Goal: Information Seeking & Learning: Learn about a topic

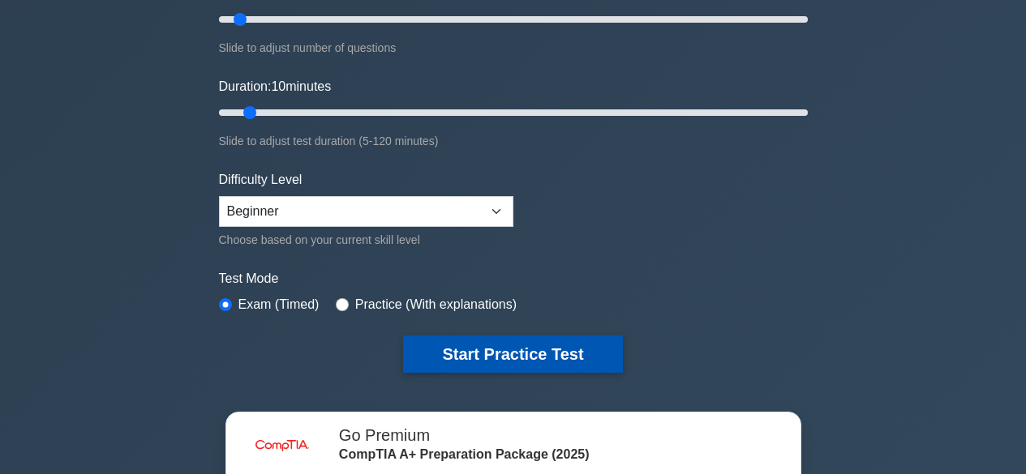
scroll to position [243, 0]
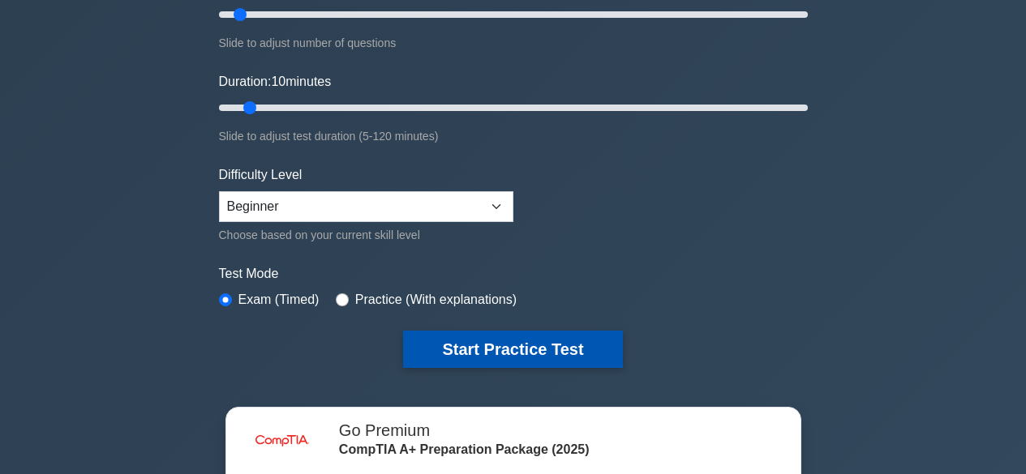
click at [508, 341] on button "Start Practice Test" at bounding box center [512, 349] width 219 height 37
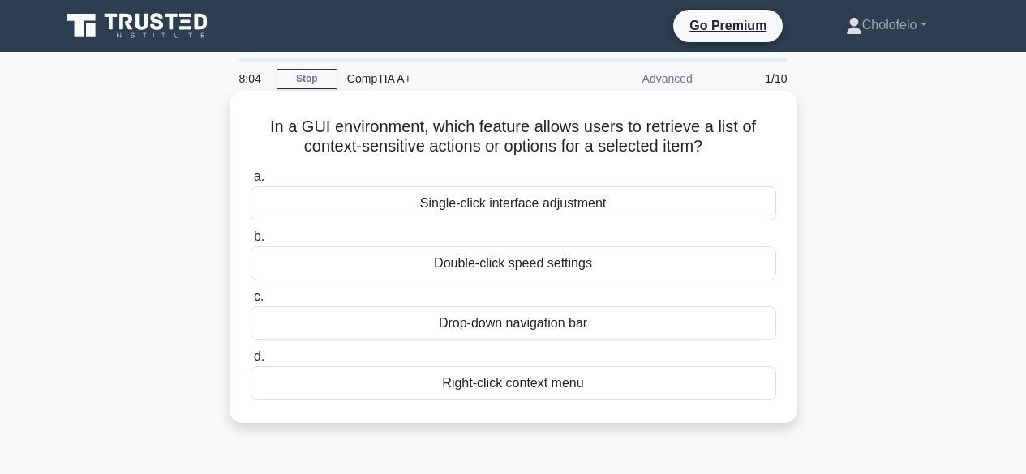
click at [484, 381] on div "Right-click context menu" at bounding box center [513, 384] width 525 height 34
click at [251, 362] on input "d. Right-click context menu" at bounding box center [251, 357] width 0 height 11
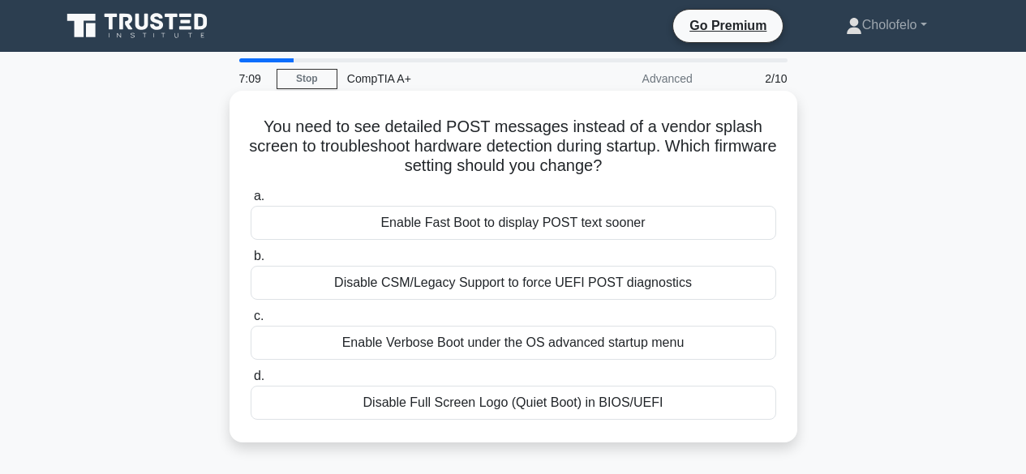
click at [458, 287] on div "Disable CSM/Legacy Support to force UEFI POST diagnostics" at bounding box center [513, 283] width 525 height 34
click at [251, 262] on input "b. Disable CSM/Legacy Support to force UEFI POST diagnostics" at bounding box center [251, 256] width 0 height 11
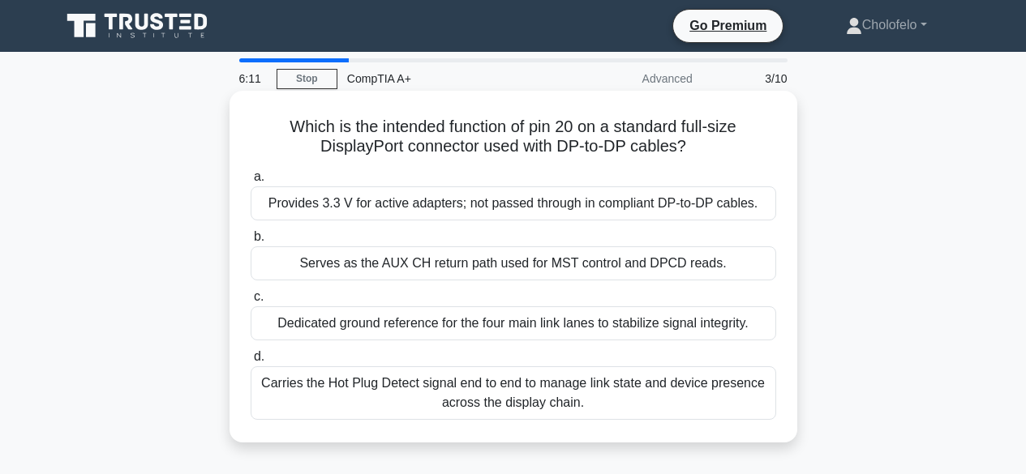
click at [415, 203] on div "Provides 3.3 V for active adapters; not passed through in compliant DP-to-DP ca…" at bounding box center [513, 204] width 525 height 34
click at [251, 182] on input "a. Provides 3.3 V for active adapters; not passed through in compliant DP-to-DP…" at bounding box center [251, 177] width 0 height 11
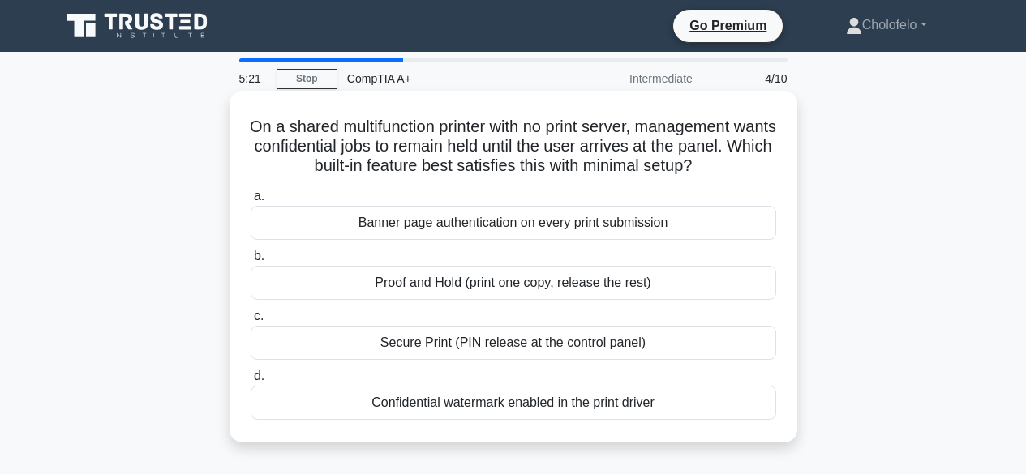
click at [369, 345] on div "Secure Print (PIN release at the control panel)" at bounding box center [513, 343] width 525 height 34
click at [251, 322] on input "c. Secure Print (PIN release at the control panel)" at bounding box center [251, 316] width 0 height 11
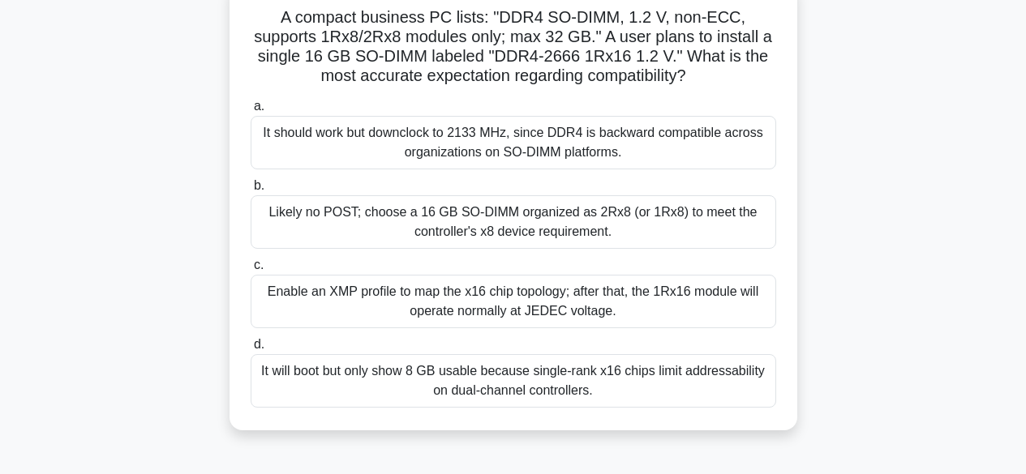
scroll to position [81, 0]
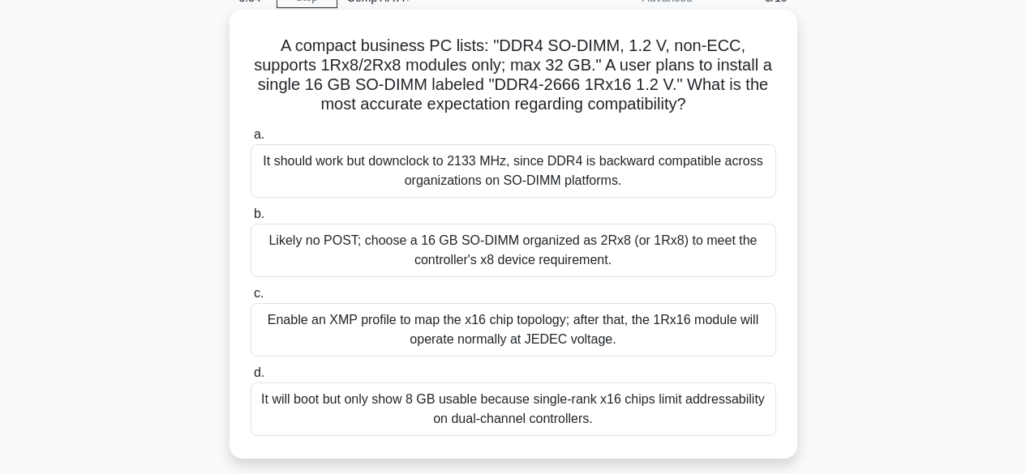
click at [461, 414] on div "It will boot but only show 8 GB usable because single-rank x16 chips limit addr…" at bounding box center [513, 410] width 525 height 54
click at [251, 379] on input "d. It will boot but only show 8 GB usable because single-rank x16 chips limit a…" at bounding box center [251, 373] width 0 height 11
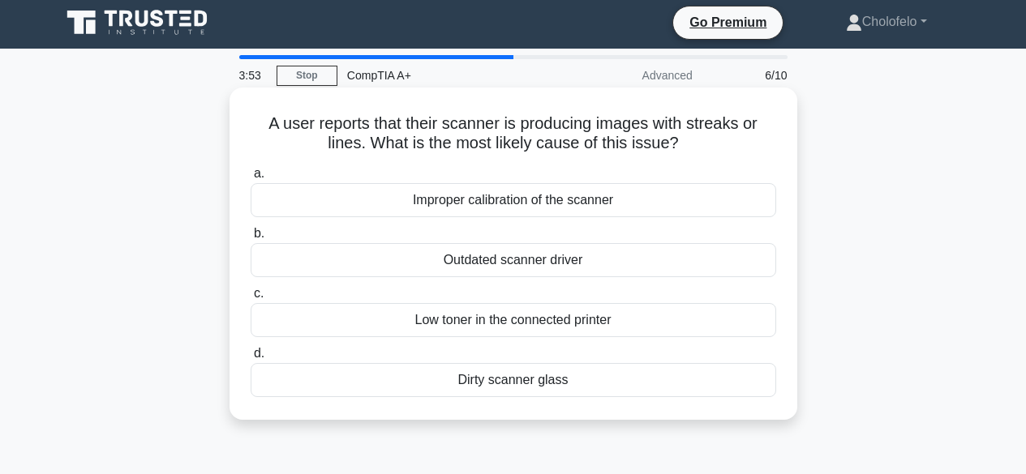
scroll to position [0, 0]
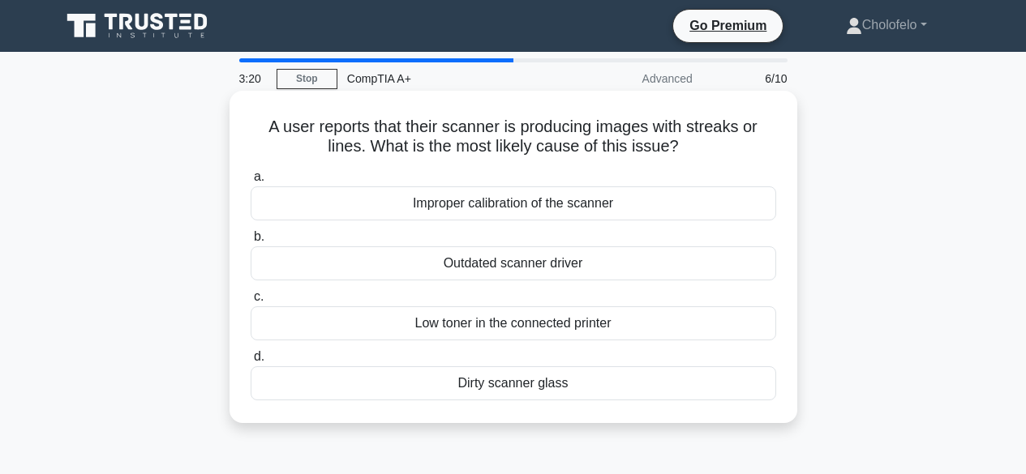
click at [376, 327] on div "Low toner in the connected printer" at bounding box center [513, 324] width 525 height 34
click at [251, 302] on input "c. Low toner in the connected printer" at bounding box center [251, 297] width 0 height 11
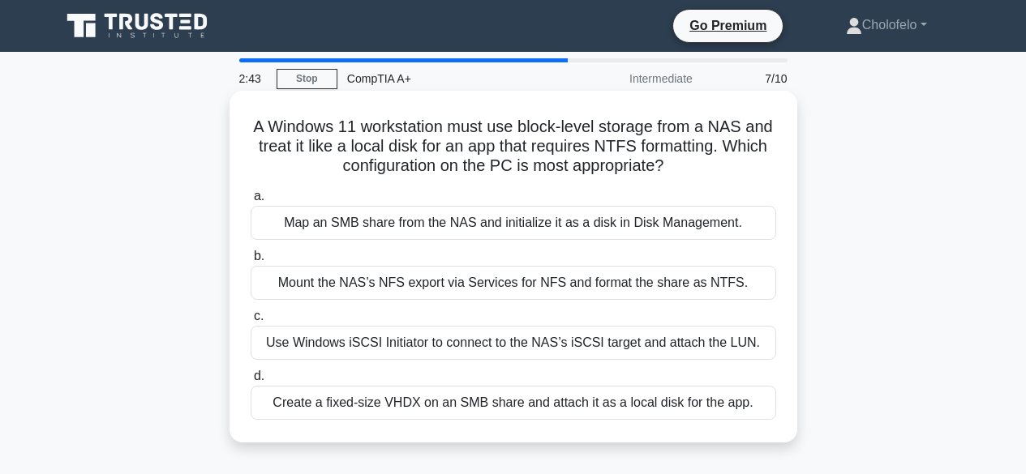
click at [344, 346] on div "Use Windows iSCSI Initiator to connect to the NAS’s iSCSI target and attach the…" at bounding box center [513, 343] width 525 height 34
click at [251, 322] on input "c. Use Windows iSCSI Initiator to connect to the NAS’s iSCSI target and attach …" at bounding box center [251, 316] width 0 height 11
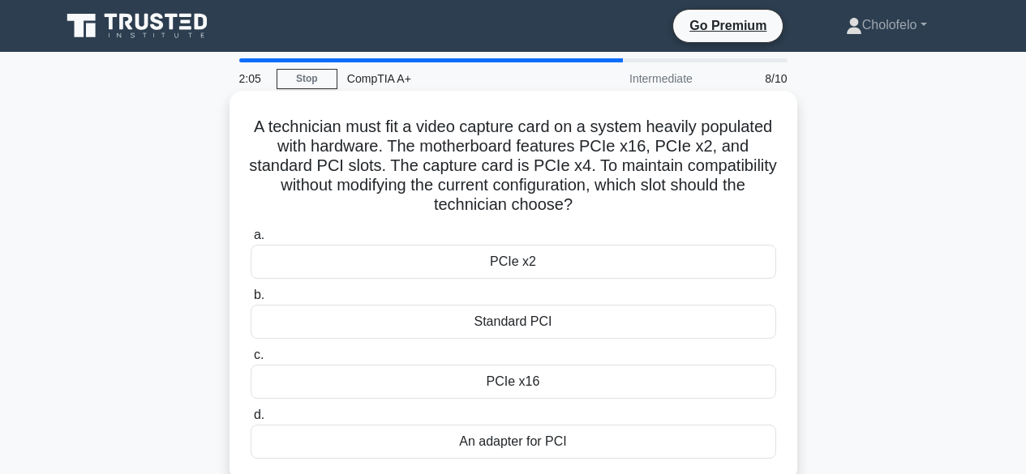
scroll to position [81, 0]
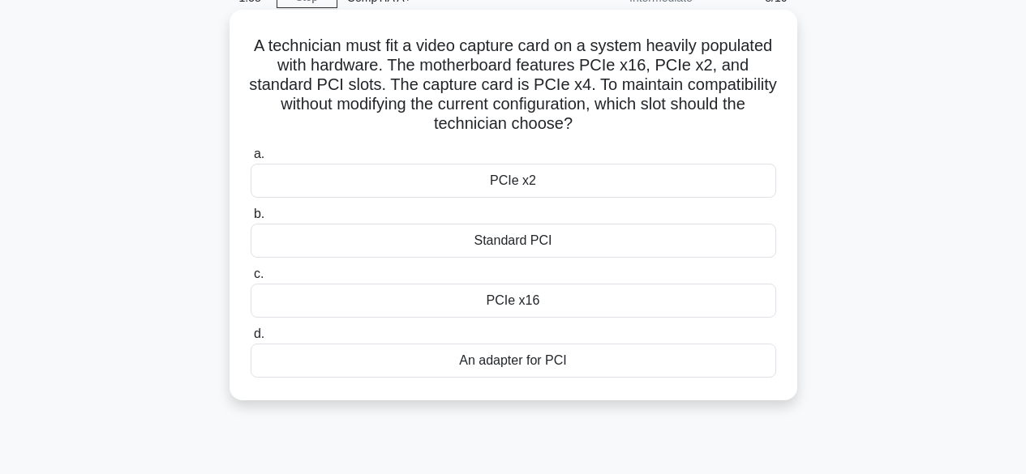
click at [503, 302] on div "PCIe x16" at bounding box center [513, 301] width 525 height 34
click at [251, 280] on input "c. PCIe x16" at bounding box center [251, 274] width 0 height 11
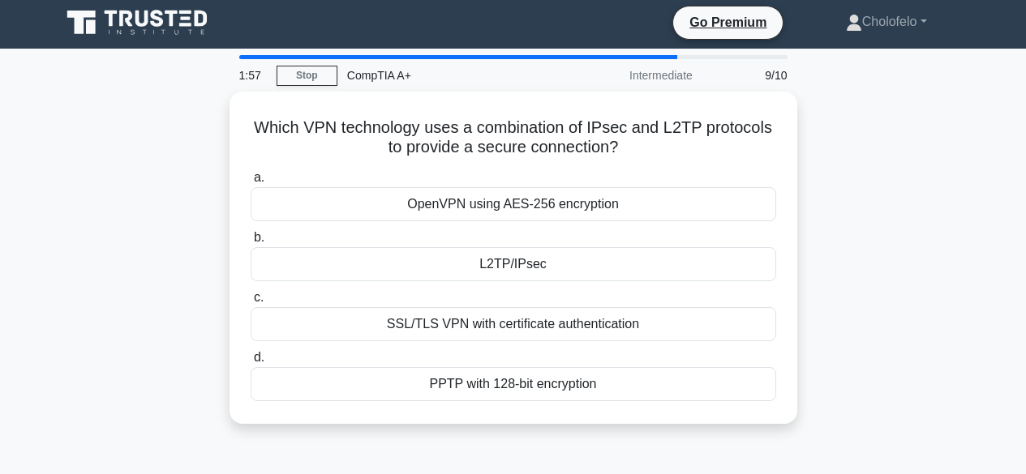
scroll to position [0, 0]
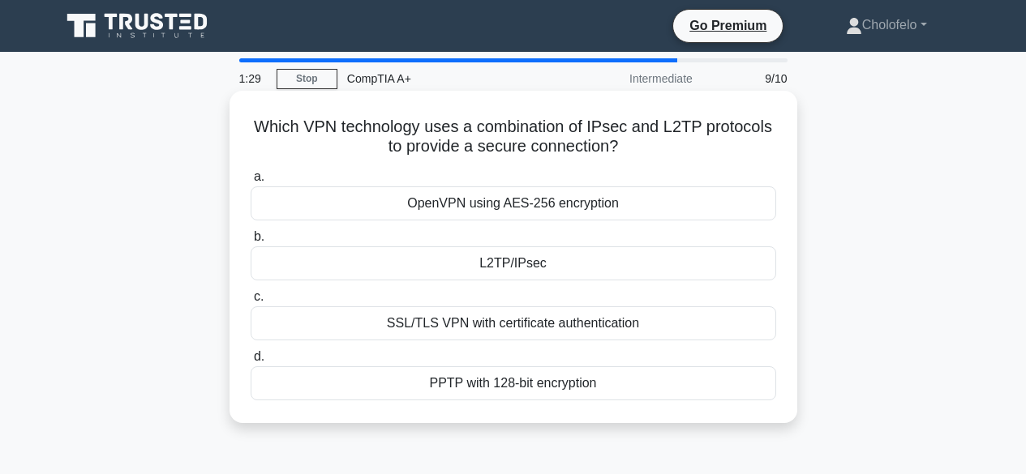
click at [500, 385] on div "PPTP with 128-bit encryption" at bounding box center [513, 384] width 525 height 34
click at [251, 362] on input "d. PPTP with 128-bit encryption" at bounding box center [251, 357] width 0 height 11
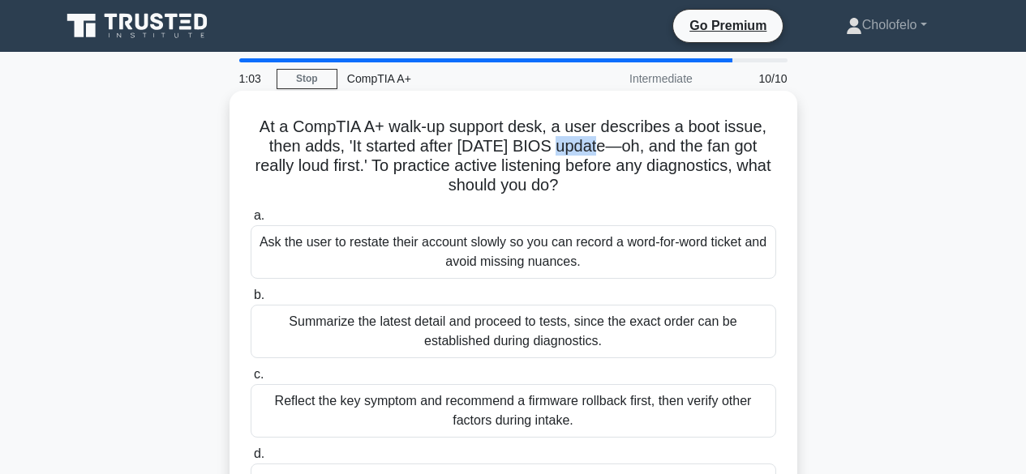
drag, startPoint x: 543, startPoint y: 144, endPoint x: 586, endPoint y: 142, distance: 43.0
click at [586, 142] on h5 "At a CompTIA A+ walk-up support desk, a user describes a boot issue, then adds,…" at bounding box center [513, 156] width 529 height 79
copy h5 "BIOS"
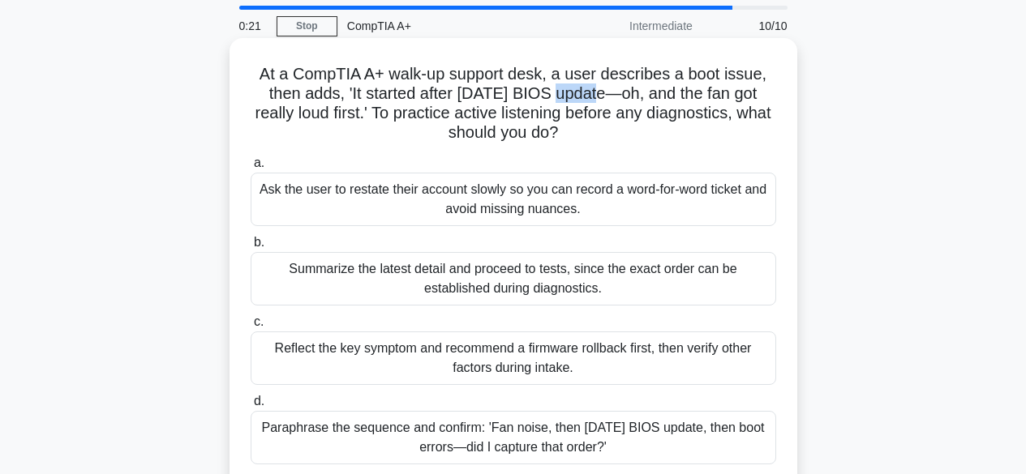
scroll to position [81, 0]
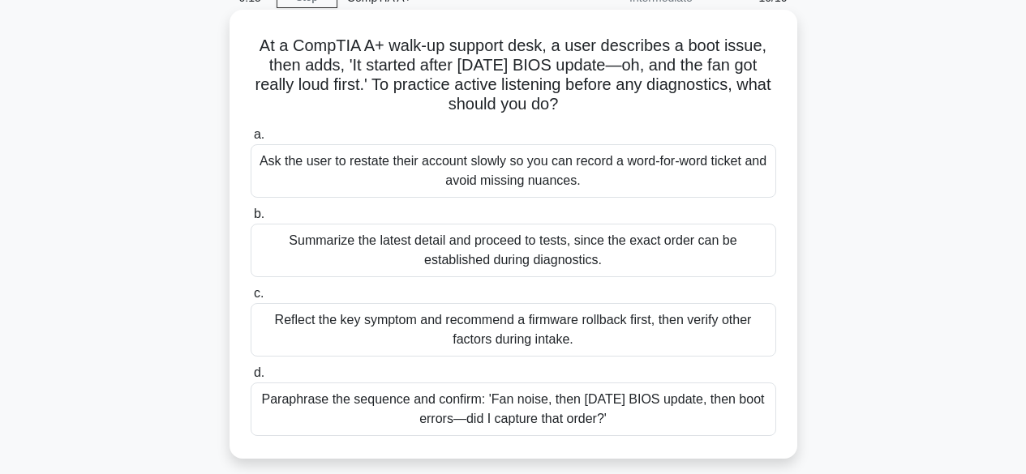
click at [518, 334] on div "Reflect the key symptom and recommend a firmware rollback first, then verify ot…" at bounding box center [513, 330] width 525 height 54
click at [251, 299] on input "c. Reflect the key symptom and recommend a firmware rollback first, then verify…" at bounding box center [251, 294] width 0 height 11
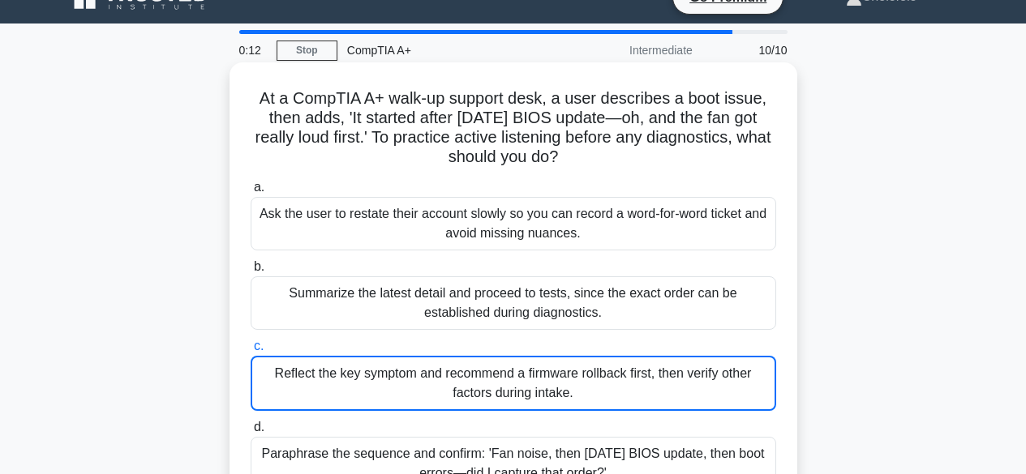
scroll to position [0, 0]
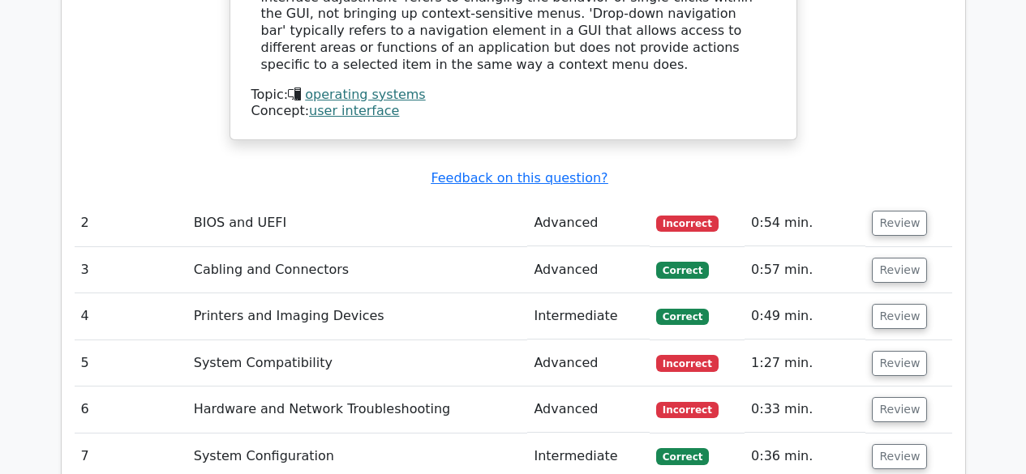
scroll to position [2027, 0]
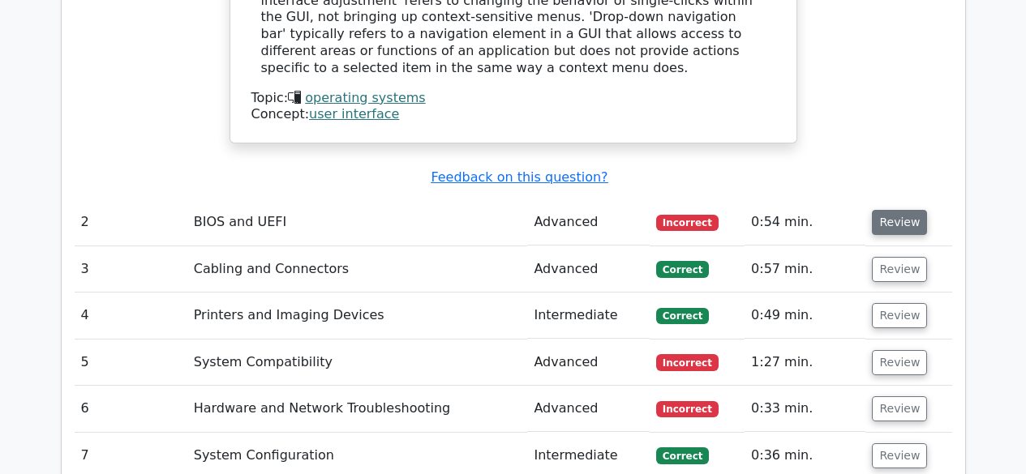
click at [900, 210] on button "Review" at bounding box center [899, 222] width 55 height 25
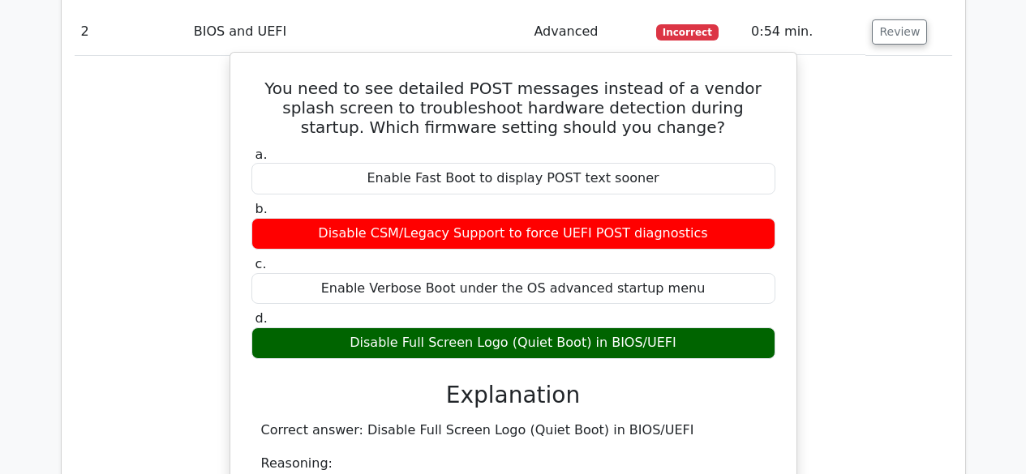
scroll to position [2189, 0]
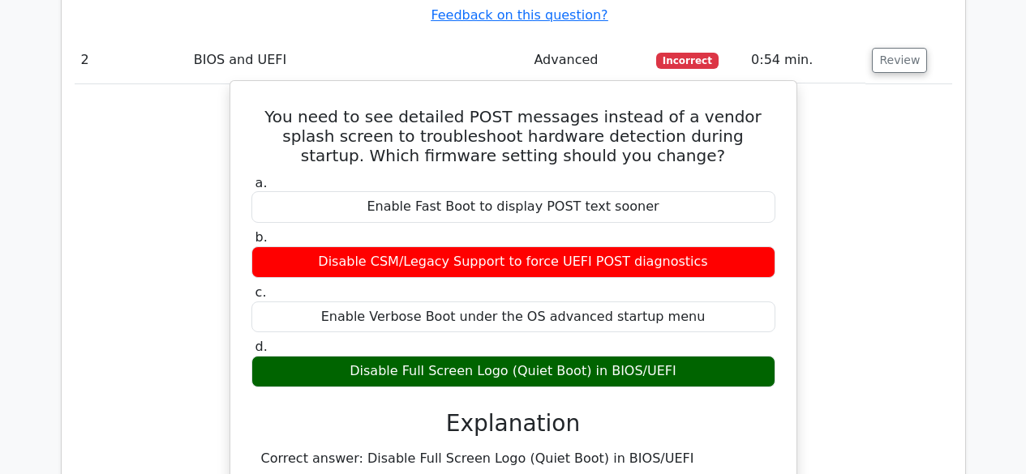
drag, startPoint x: 603, startPoint y: 294, endPoint x: 627, endPoint y: 301, distance: 24.6
click at [627, 356] on div "Disable Full Screen Logo (Quiet Boot) in BIOS/UEFI" at bounding box center [513, 372] width 524 height 32
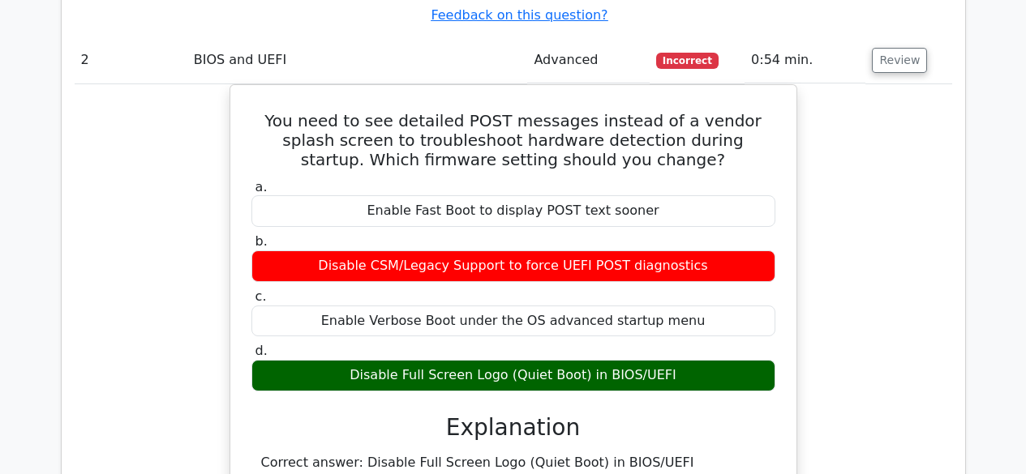
copy div "BIOS"
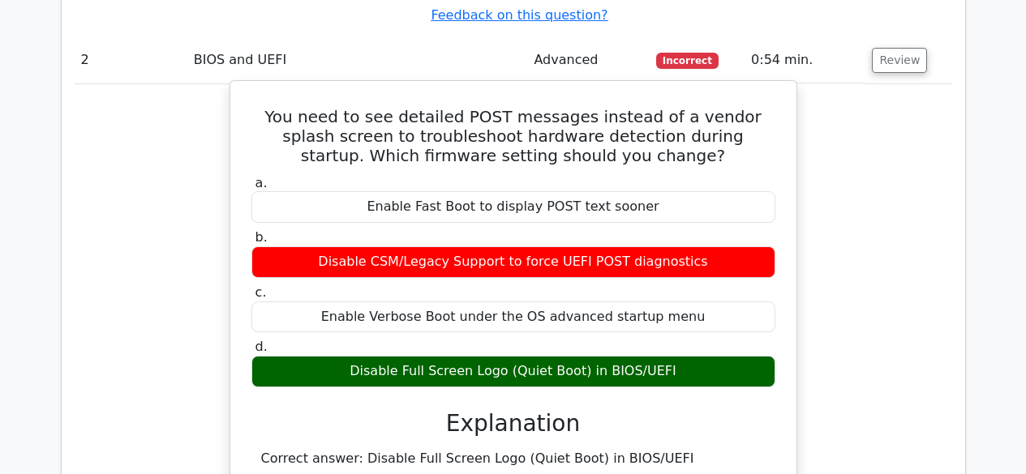
drag, startPoint x: 637, startPoint y: 294, endPoint x: 670, endPoint y: 303, distance: 33.9
click at [670, 356] on div "Disable Full Screen Logo (Quiet Boot) in BIOS/UEFI" at bounding box center [513, 372] width 524 height 32
copy div "UEFI"
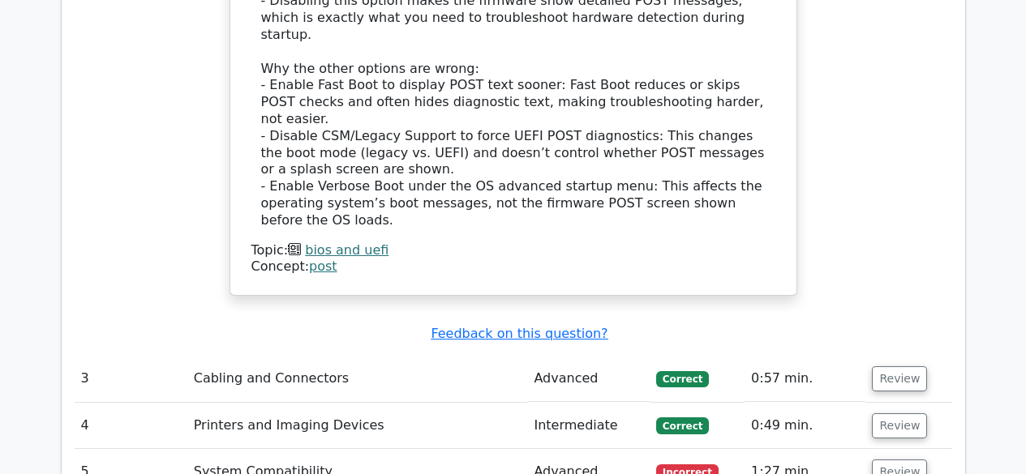
scroll to position [2757, 0]
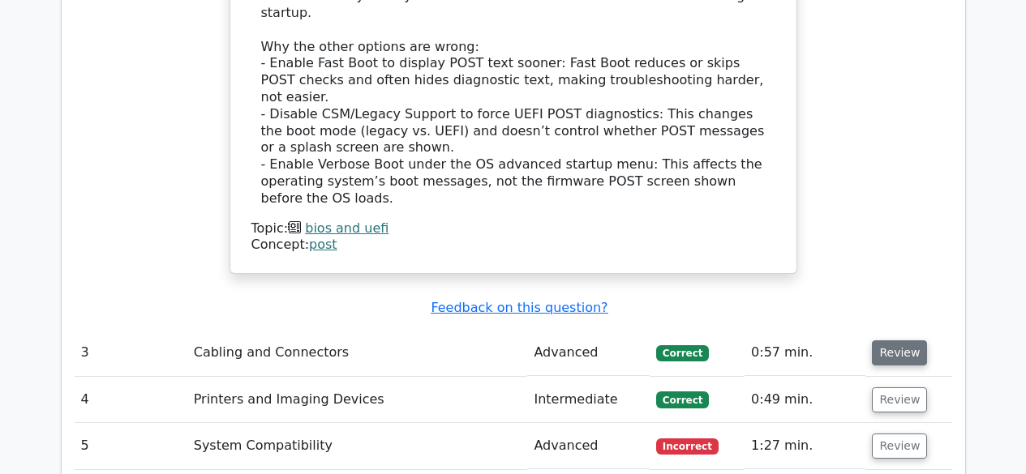
click at [878, 341] on button "Review" at bounding box center [899, 353] width 55 height 25
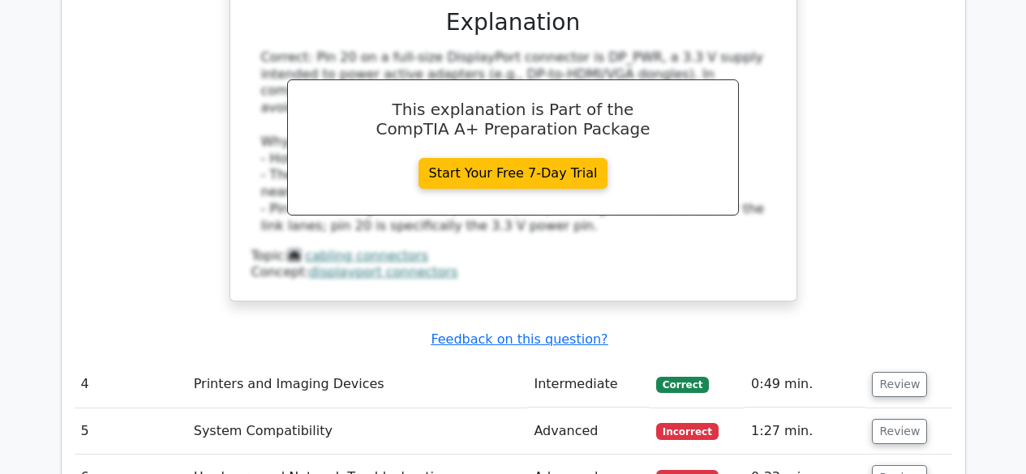
scroll to position [3487, 0]
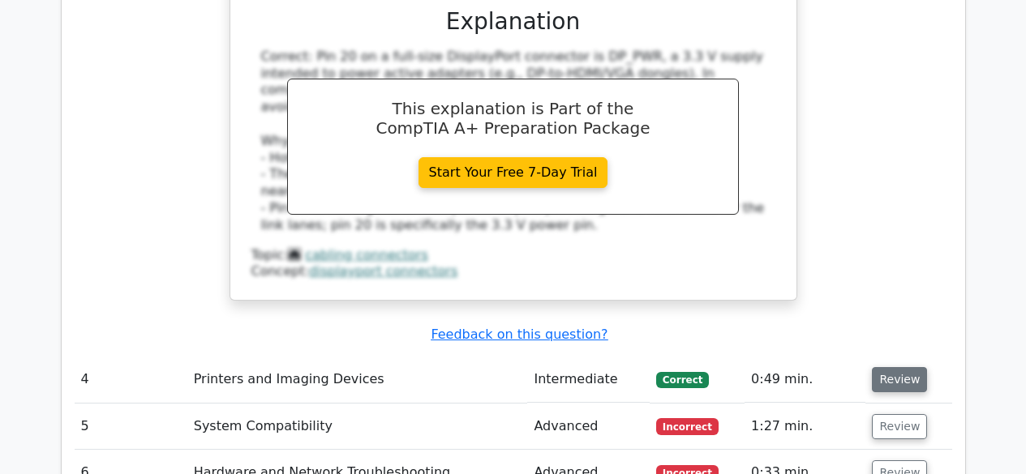
click at [903, 367] on button "Review" at bounding box center [899, 379] width 55 height 25
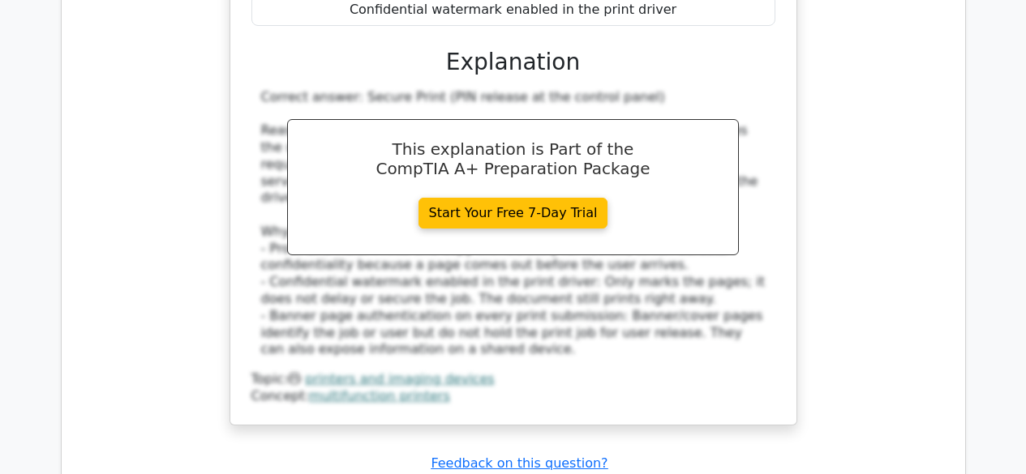
scroll to position [4217, 0]
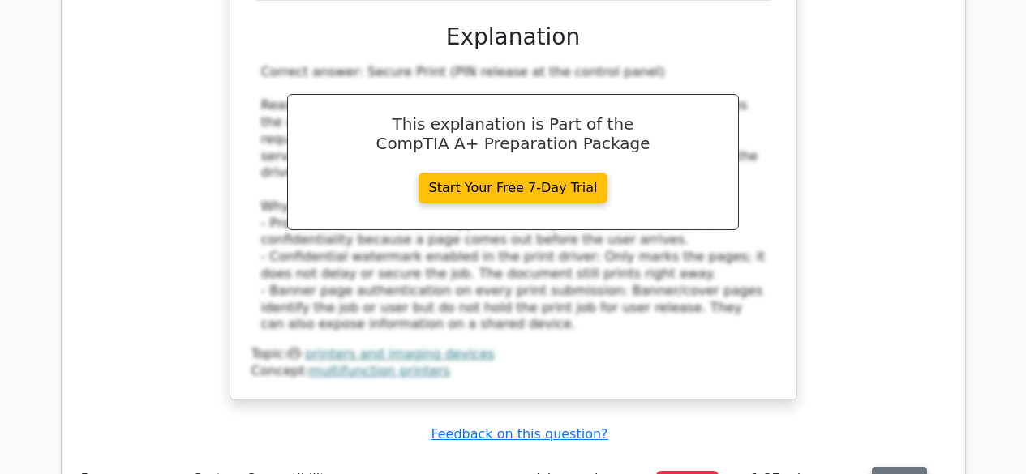
click at [903, 467] on button "Review" at bounding box center [899, 479] width 55 height 25
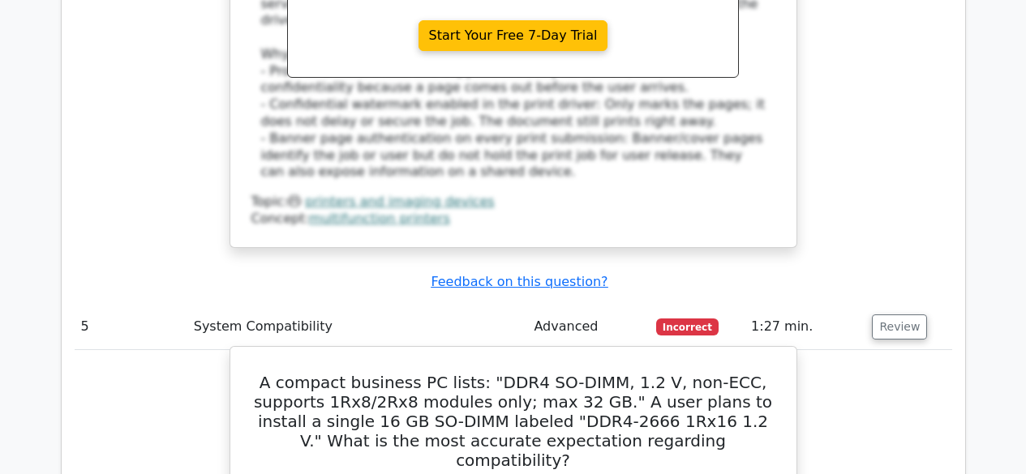
scroll to position [4379, 0]
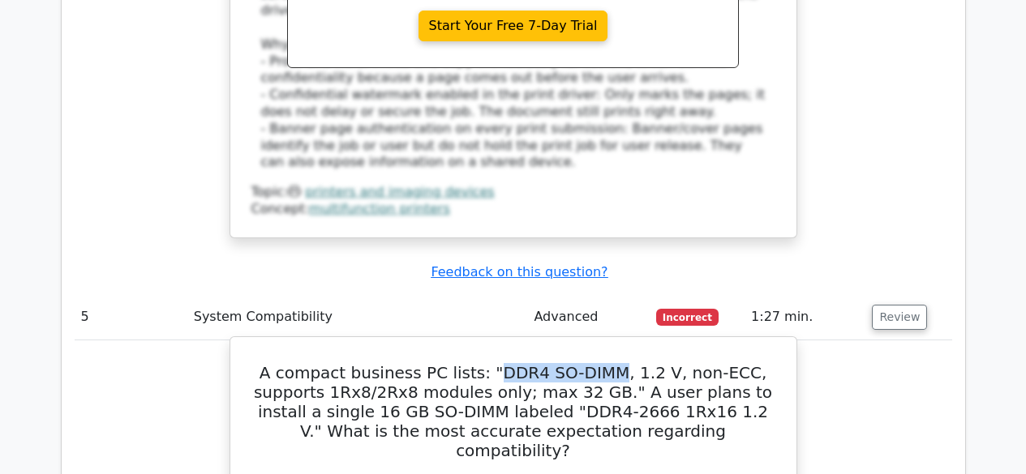
drag, startPoint x: 469, startPoint y: 181, endPoint x: 590, endPoint y: 187, distance: 121.0
click at [590, 363] on h5 "A compact business PC lists: "DDR4 SO-DIMM, 1.2 V, non-ECC, supports 1Rx8/2Rx8 …" at bounding box center [513, 411] width 527 height 97
copy h5 "DDR4 SO-DIMM"
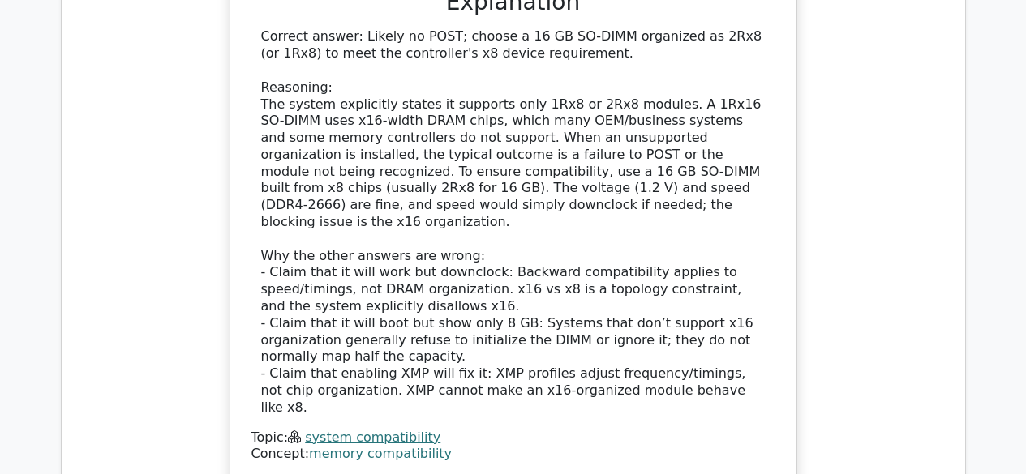
scroll to position [5190, 0]
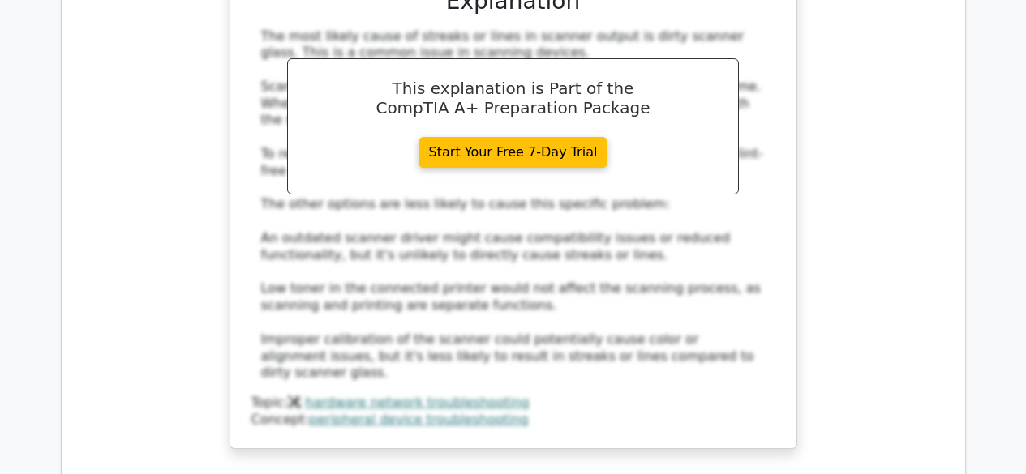
scroll to position [6082, 0]
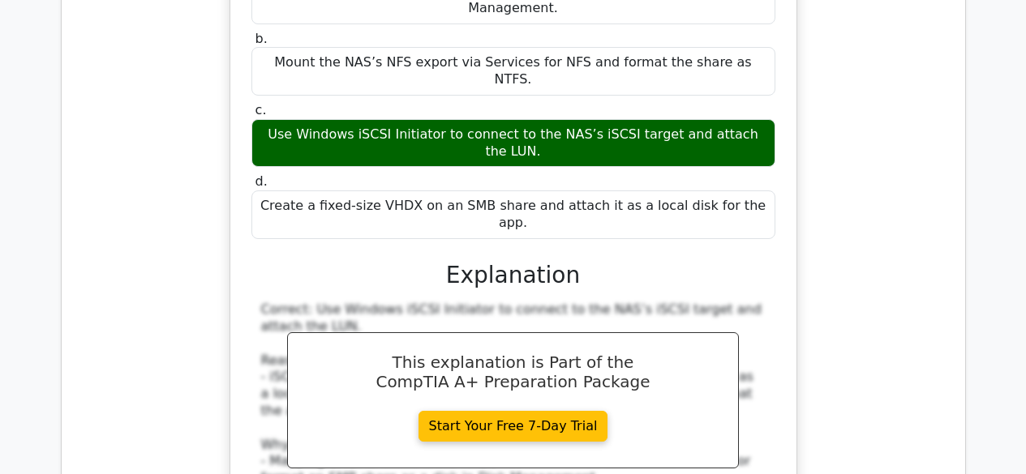
scroll to position [6812, 0]
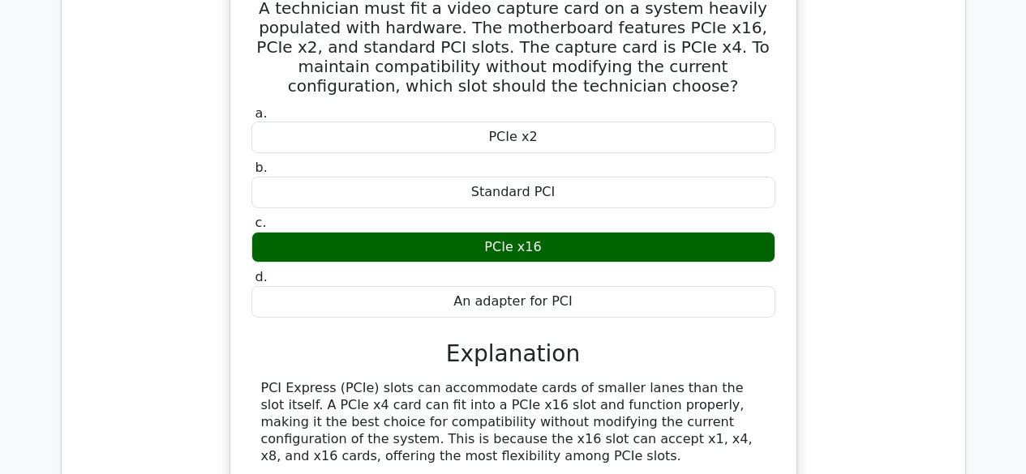
scroll to position [7704, 0]
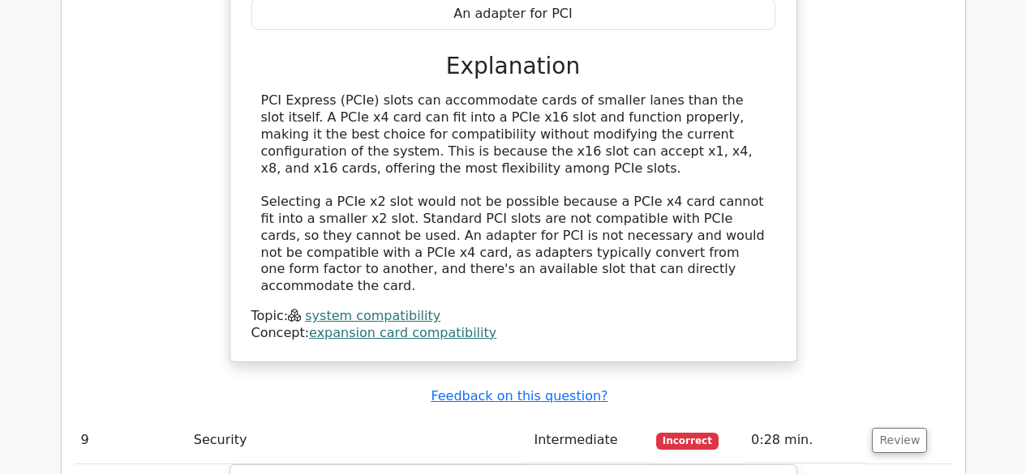
scroll to position [7866, 0]
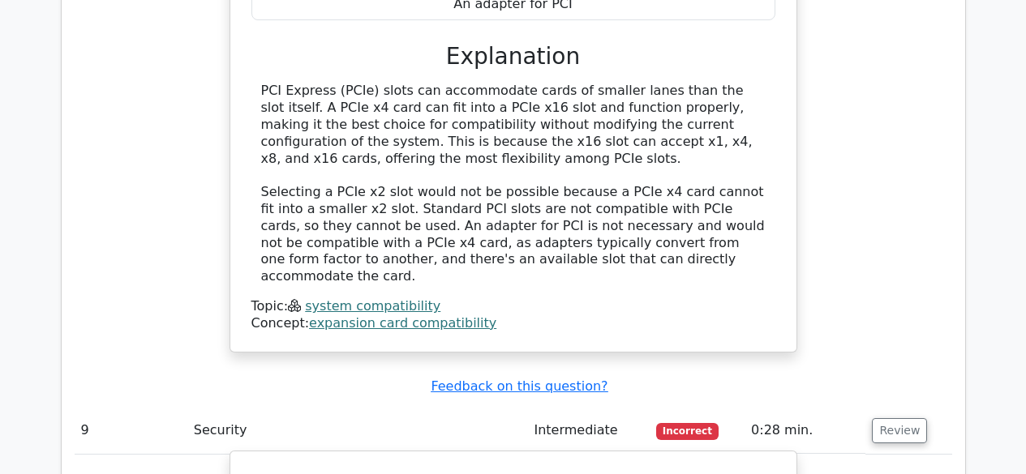
drag, startPoint x: 467, startPoint y: 232, endPoint x: 544, endPoint y: 233, distance: 77.0
copy div "L2TP/IPsec"
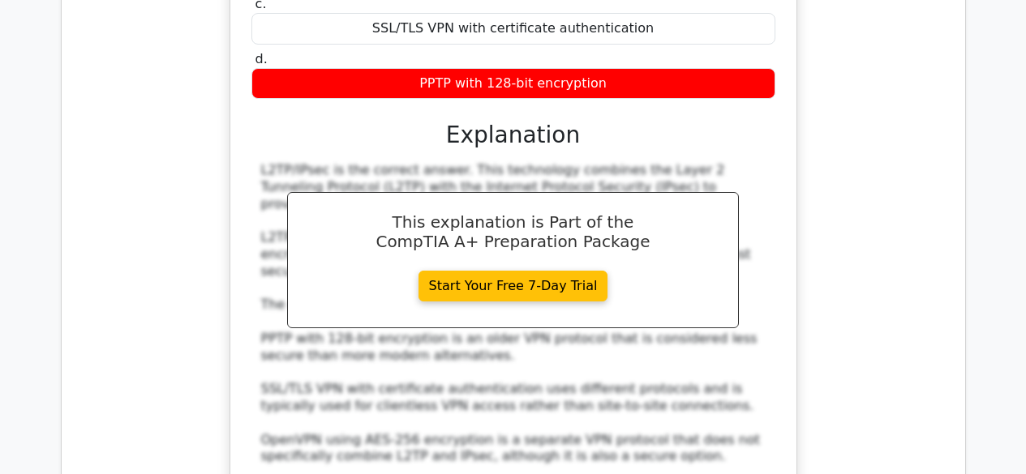
scroll to position [8596, 0]
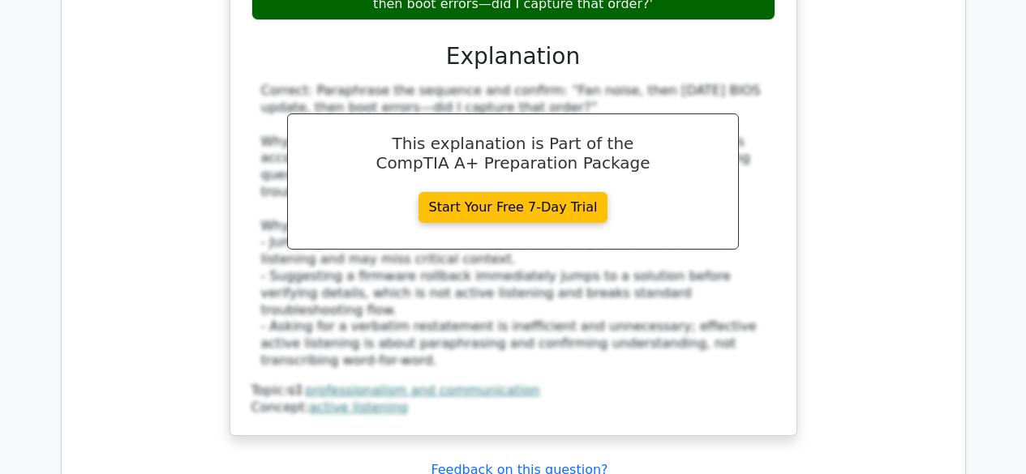
scroll to position [9551, 0]
